Goal: Information Seeking & Learning: Learn about a topic

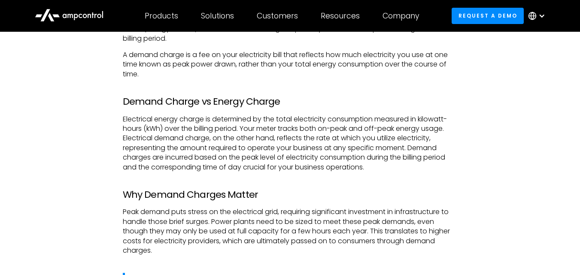
scroll to position [663, 0]
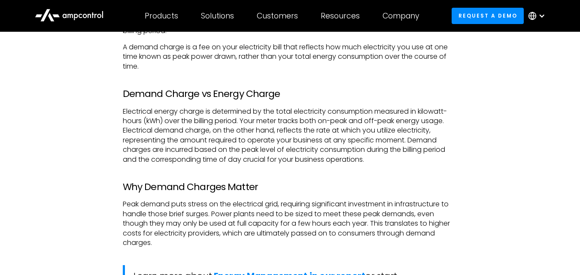
click at [124, 118] on p "Electrical energy charge is determined by the total electricity consumption mea…" at bounding box center [290, 135] width 334 height 57
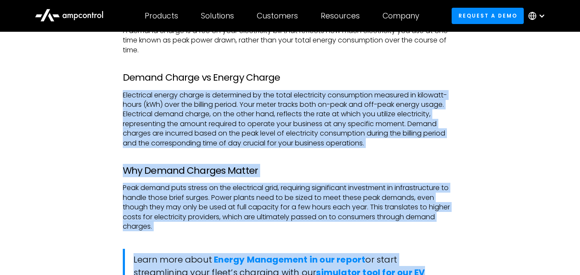
scroll to position [692, 0]
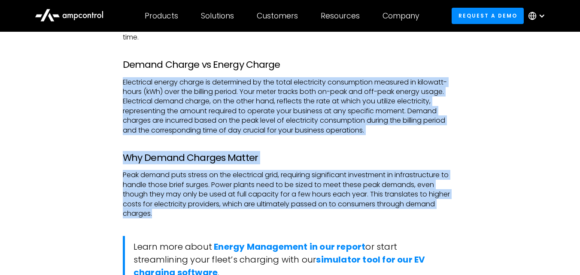
copy div "Electrical energy charge is determined by the total electricity consumption mea…"
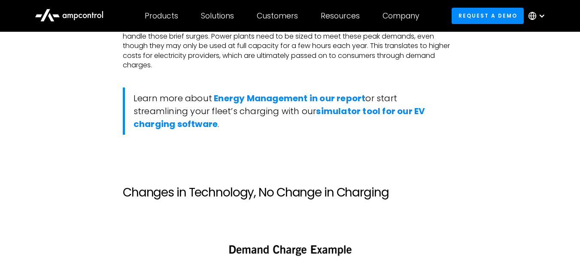
scroll to position [864, 0]
